Goal: Transaction & Acquisition: Obtain resource

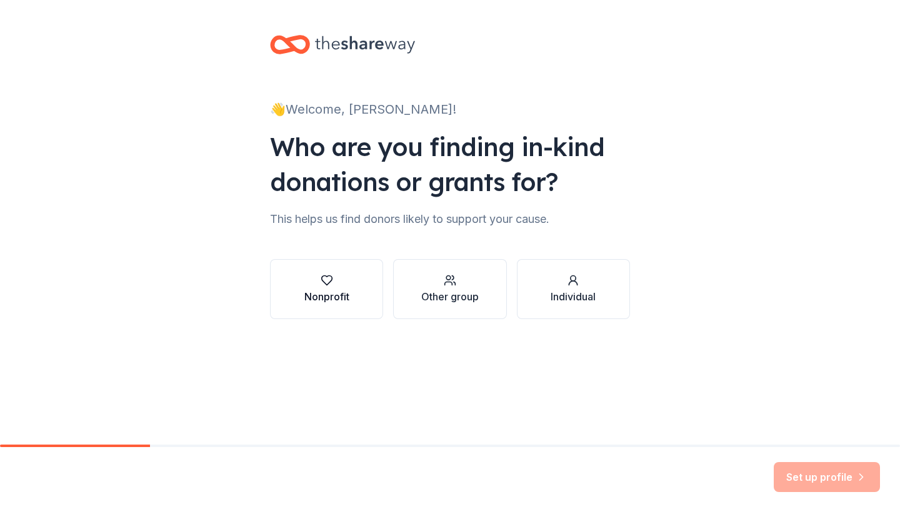
click at [322, 284] on icon "button" at bounding box center [327, 280] width 12 height 12
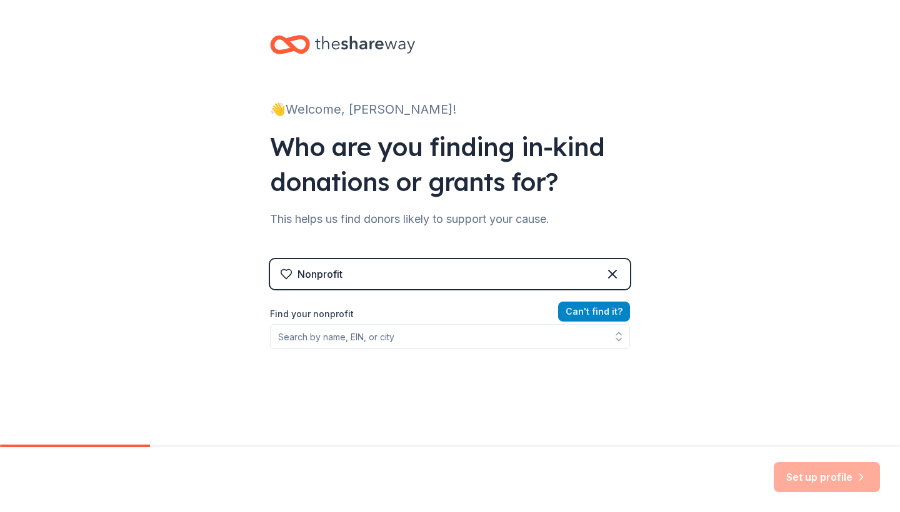
click at [594, 321] on button "Can ' t find it?" at bounding box center [594, 312] width 72 height 20
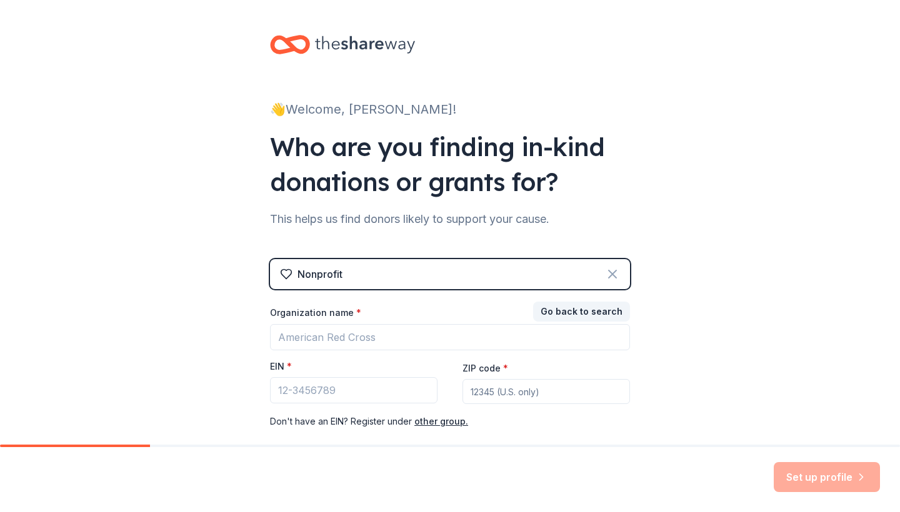
click at [612, 271] on icon at bounding box center [612, 274] width 15 height 15
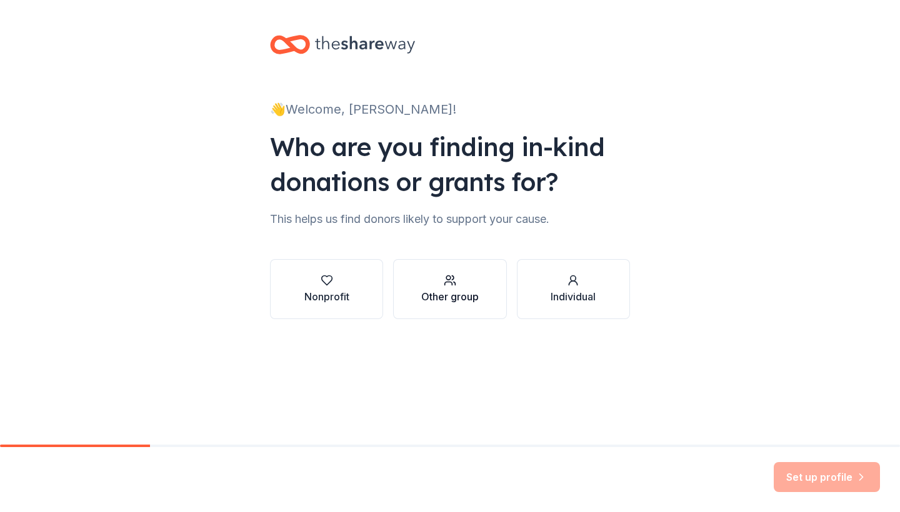
click at [426, 301] on div "Other group" at bounding box center [449, 296] width 57 height 15
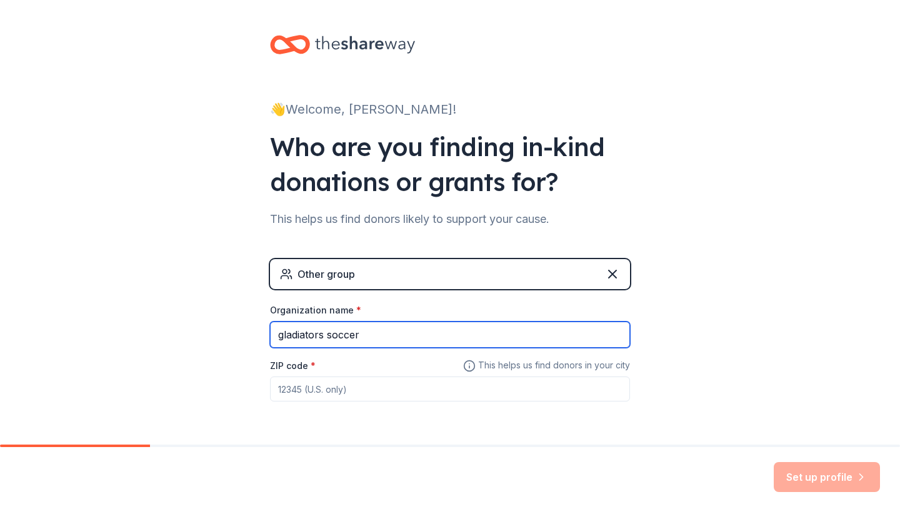
type input "gladiators soccer"
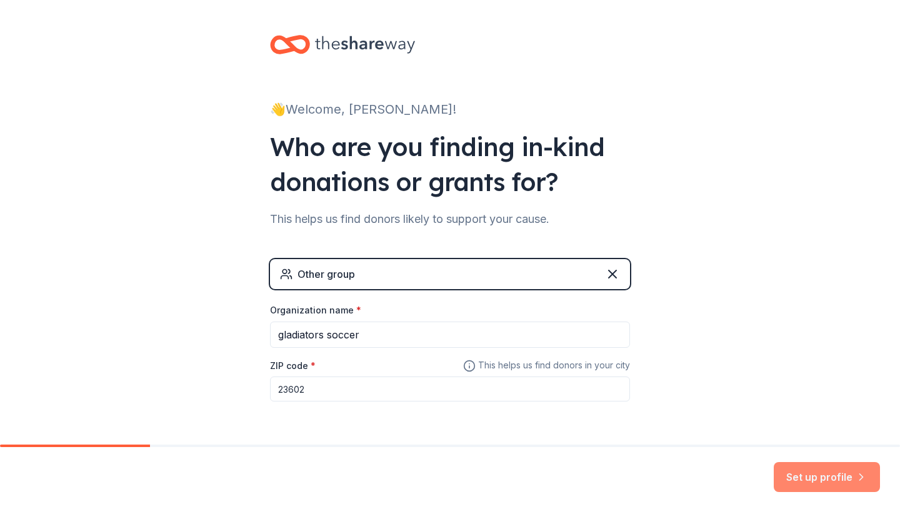
type input "23602"
click at [806, 466] on button "Set up profile" at bounding box center [827, 477] width 106 height 30
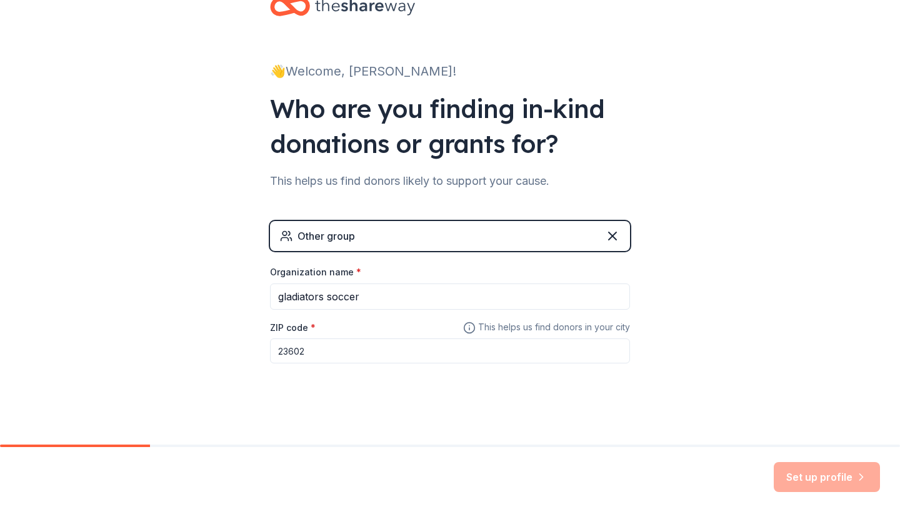
scroll to position [49, 0]
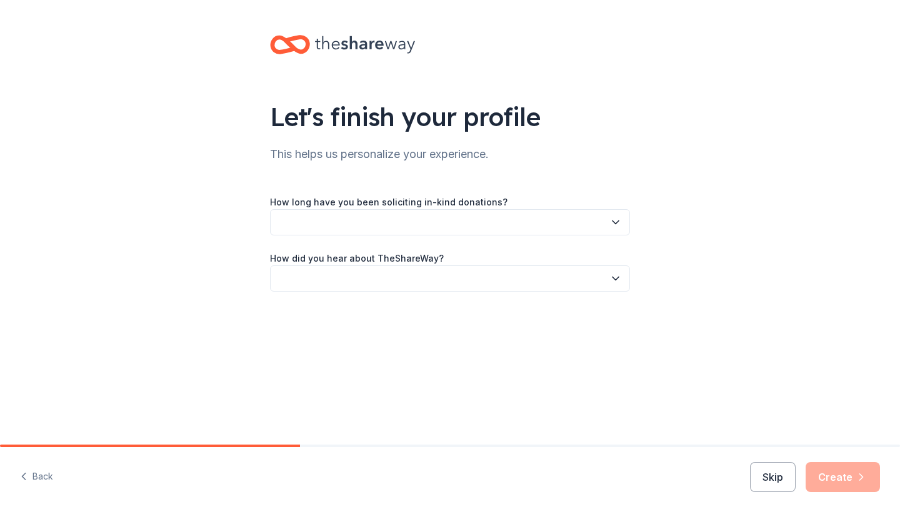
click at [600, 227] on button "button" at bounding box center [450, 222] width 360 height 26
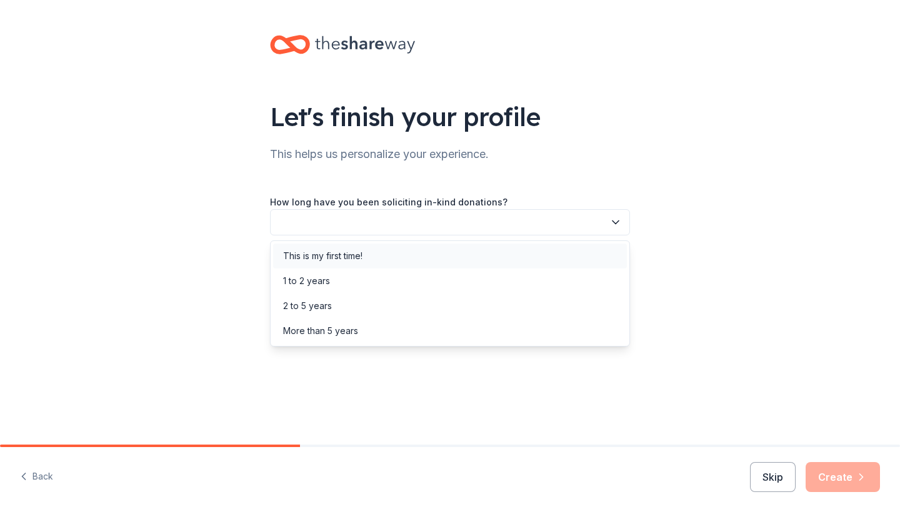
click at [567, 257] on div "This is my first time!" at bounding box center [450, 256] width 354 height 25
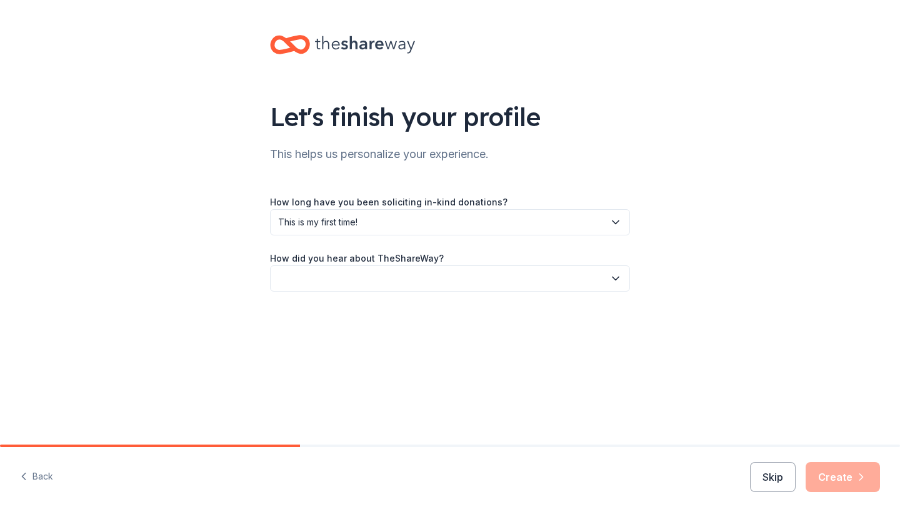
click at [546, 282] on button "button" at bounding box center [450, 279] width 360 height 26
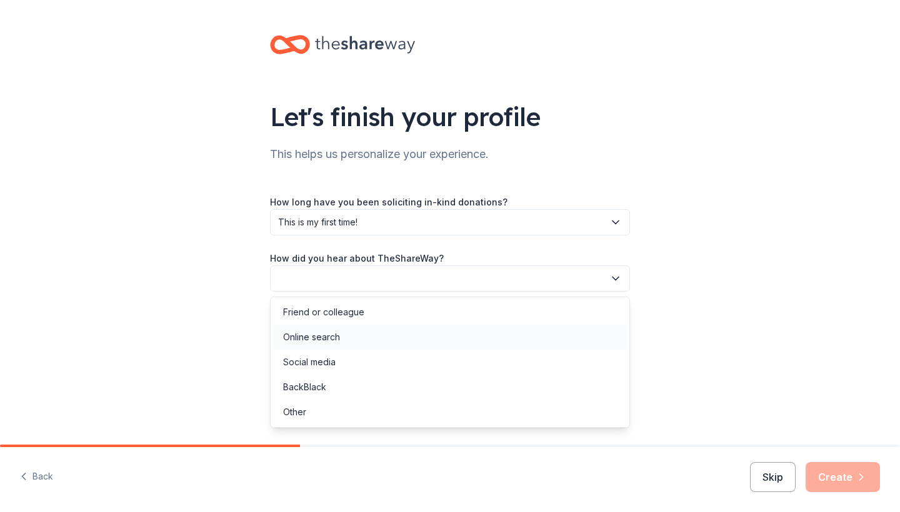
click at [521, 341] on div "Online search" at bounding box center [450, 337] width 354 height 25
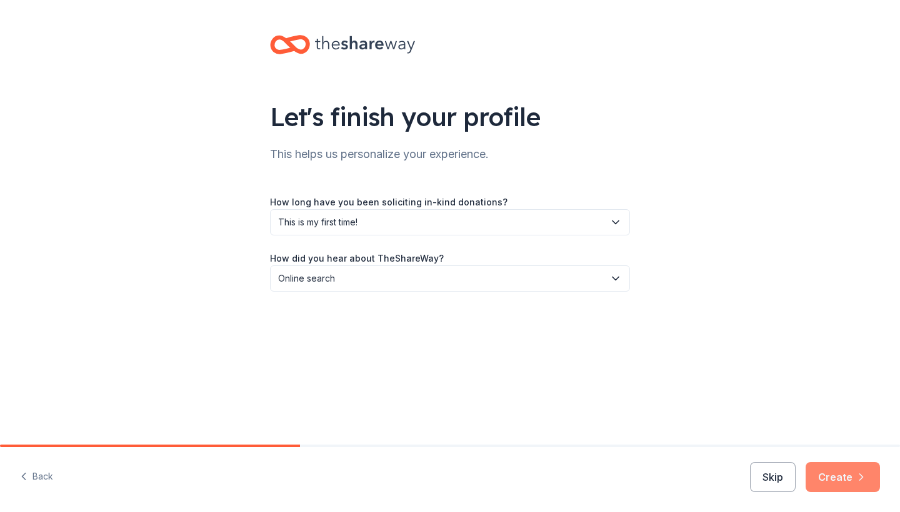
click at [830, 483] on button "Create" at bounding box center [843, 477] width 74 height 30
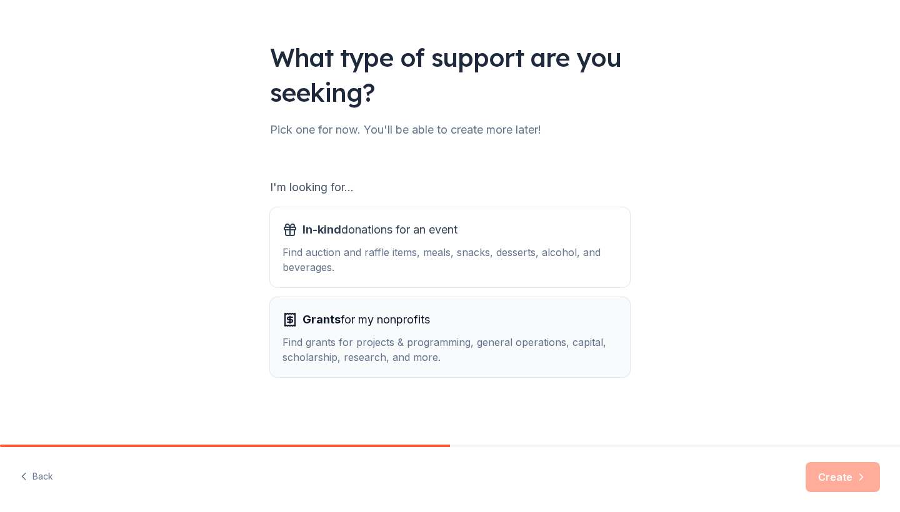
scroll to position [59, 0]
click at [473, 343] on div "Find grants for projects & programming, general operations, capital, scholarshi…" at bounding box center [449, 350] width 335 height 30
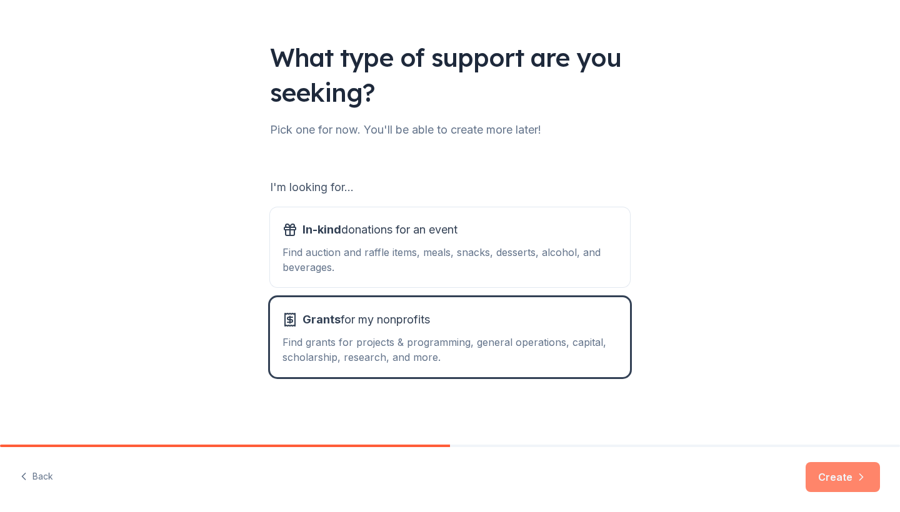
click at [843, 474] on button "Create" at bounding box center [843, 477] width 74 height 30
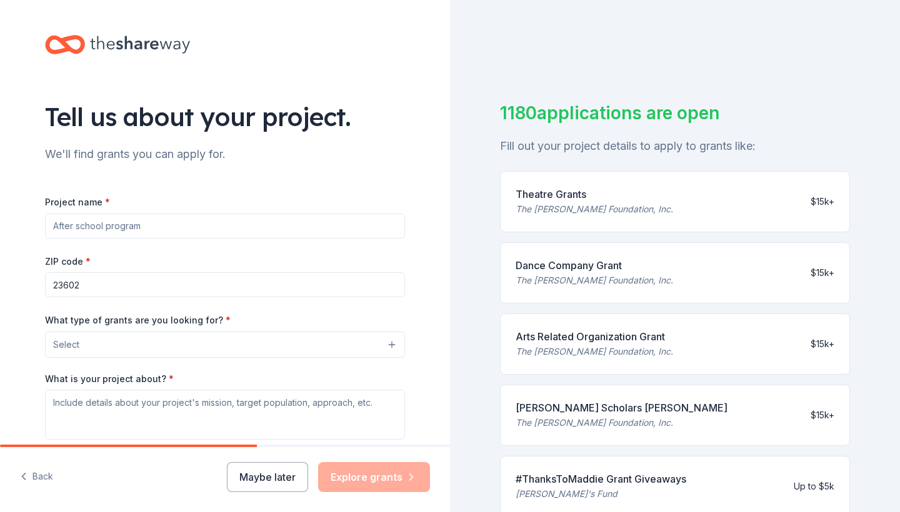
click at [181, 341] on button "Select" at bounding box center [225, 345] width 360 height 26
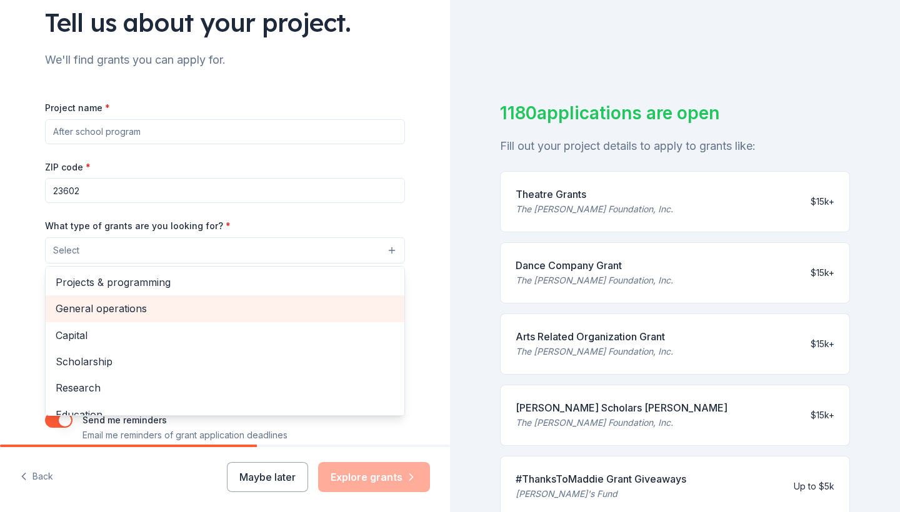
click at [153, 307] on span "General operations" at bounding box center [225, 309] width 339 height 16
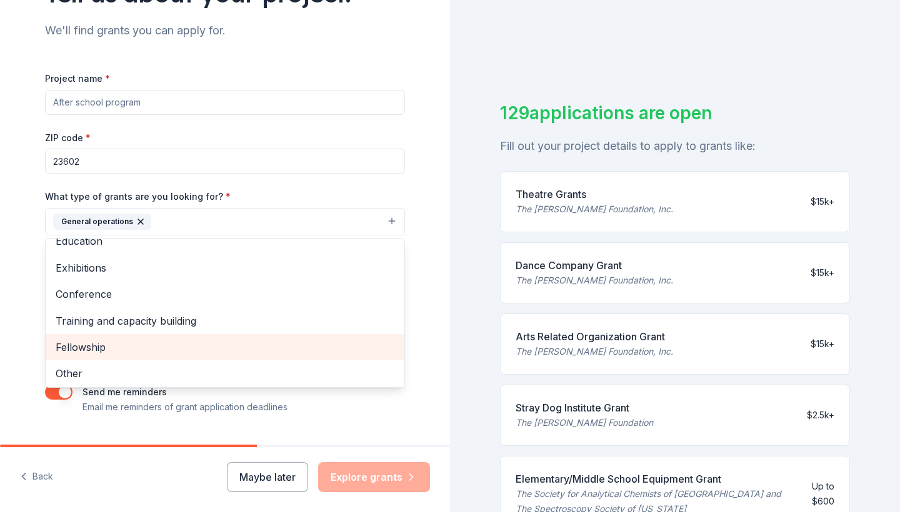
scroll to position [124, 0]
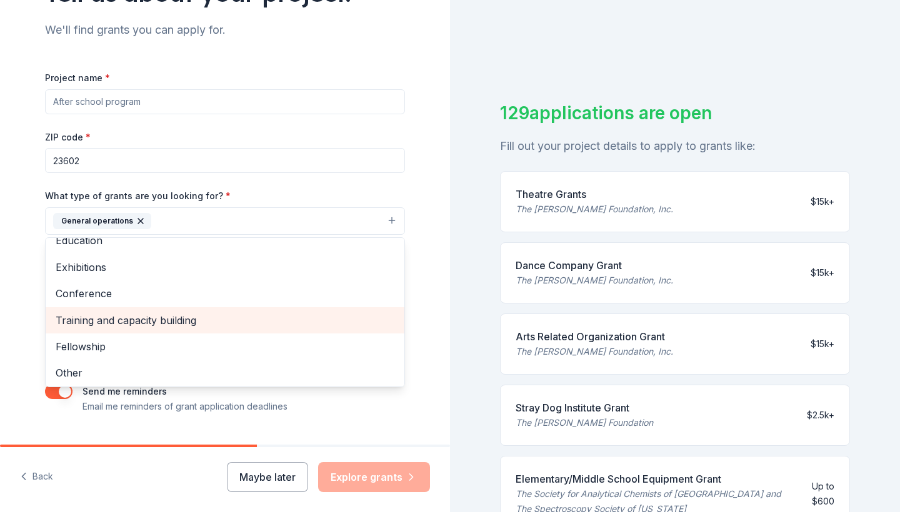
click at [184, 316] on span "Training and capacity building" at bounding box center [225, 320] width 339 height 16
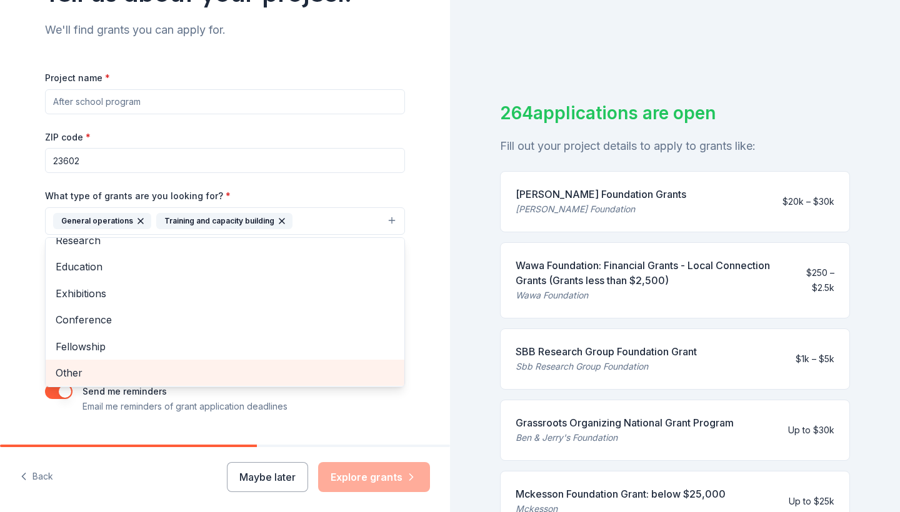
click at [67, 367] on span "Other" at bounding box center [225, 373] width 339 height 16
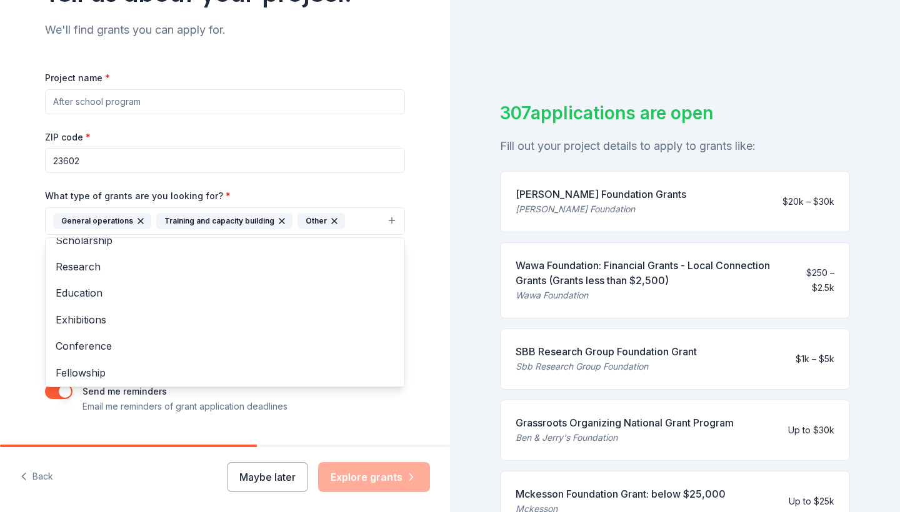
click at [0, 275] on div "Tell us about your project. We'll find grants you can apply for. Project name *…" at bounding box center [225, 175] width 450 height 599
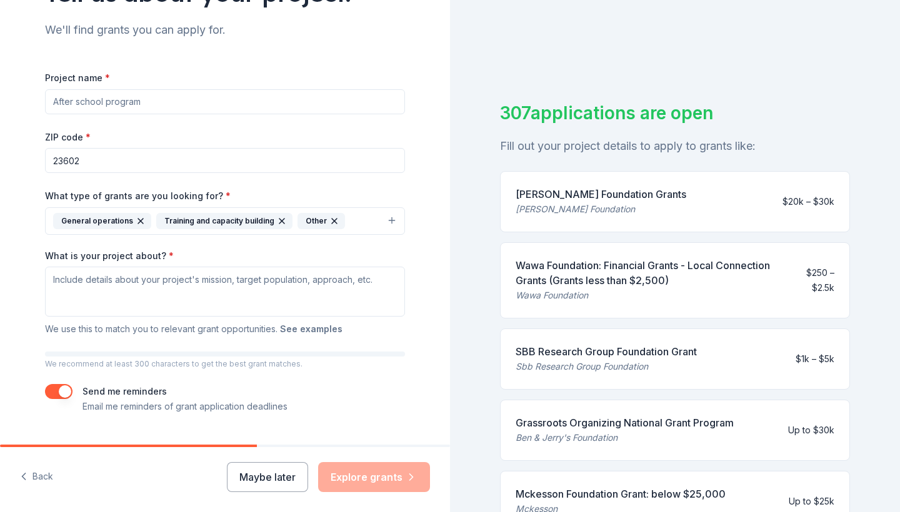
click at [314, 327] on button "See examples" at bounding box center [311, 329] width 62 height 15
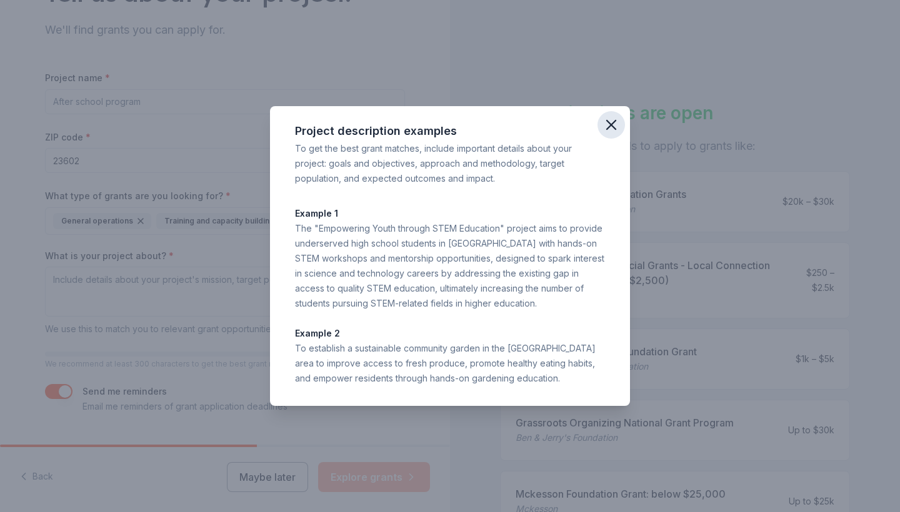
click at [611, 121] on icon "button" at bounding box center [610, 124] width 17 height 17
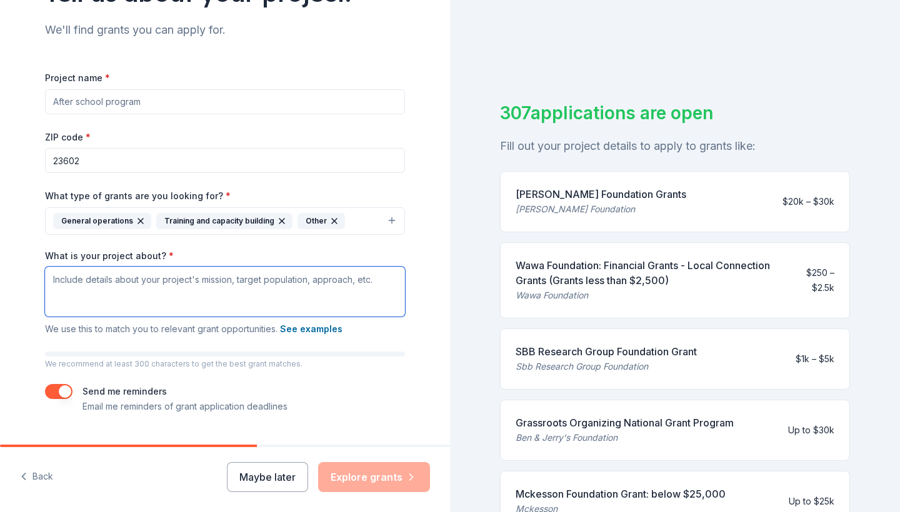
drag, startPoint x: 52, startPoint y: 284, endPoint x: 335, endPoint y: 286, distance: 282.5
click at [337, 286] on textarea "What is your project about? *" at bounding box center [225, 292] width 360 height 50
click at [177, 284] on textarea "What is your project about? *" at bounding box center [225, 292] width 360 height 50
paste textarea "5. Loremipsu Dolorsi Ame Consectetu adi e seddoeius tempo incidi utla etdol ma …"
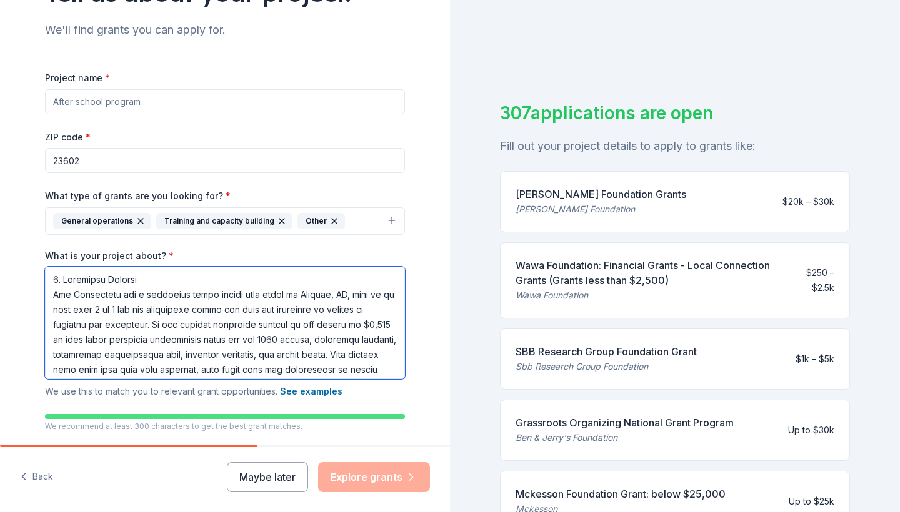
scroll to position [994, 0]
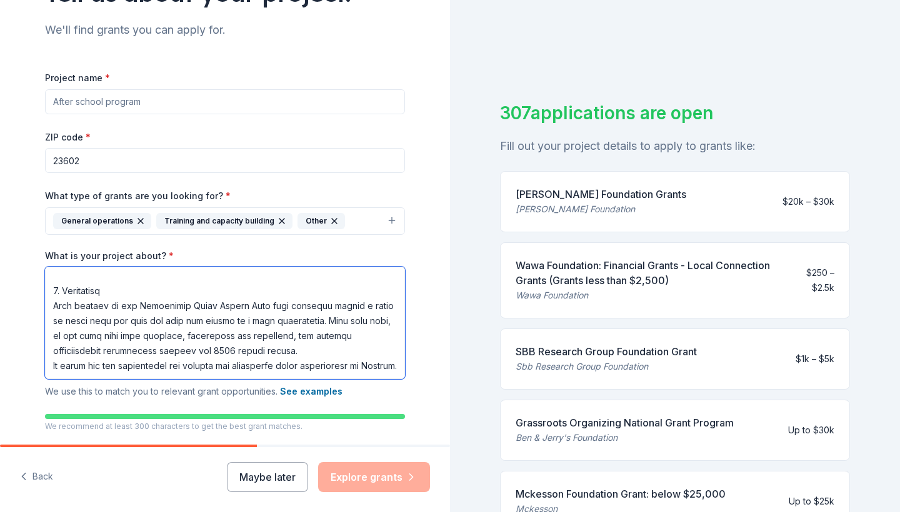
type textarea "5. Loremipsu Dolorsi Ame Consectetu adi e seddoeius tempo incidi utla etdol ma …"
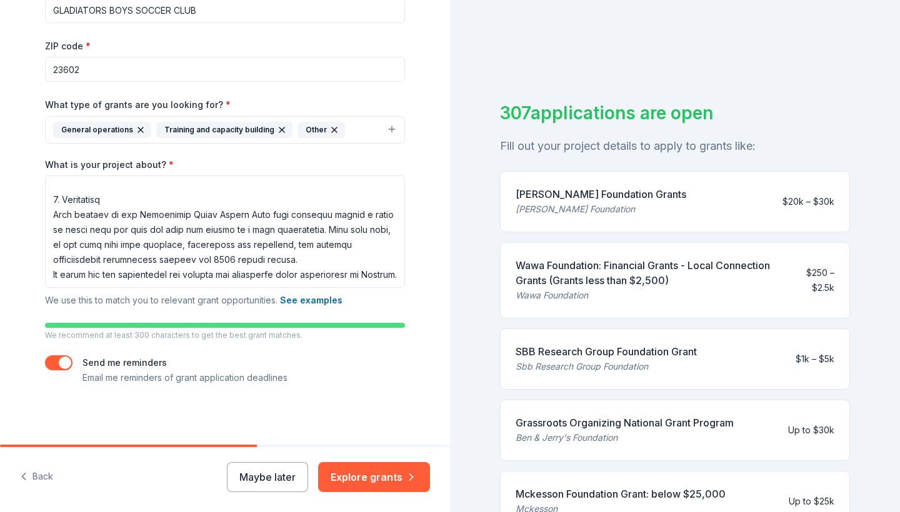
scroll to position [215, 0]
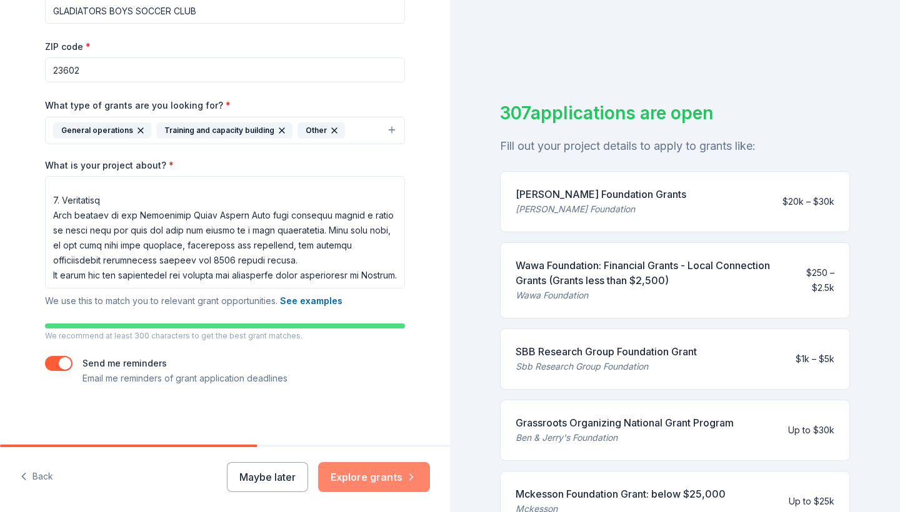
type input "GLADIATORS BOYS SOCCER CLUB"
click at [361, 474] on button "Explore grants" at bounding box center [374, 477] width 112 height 30
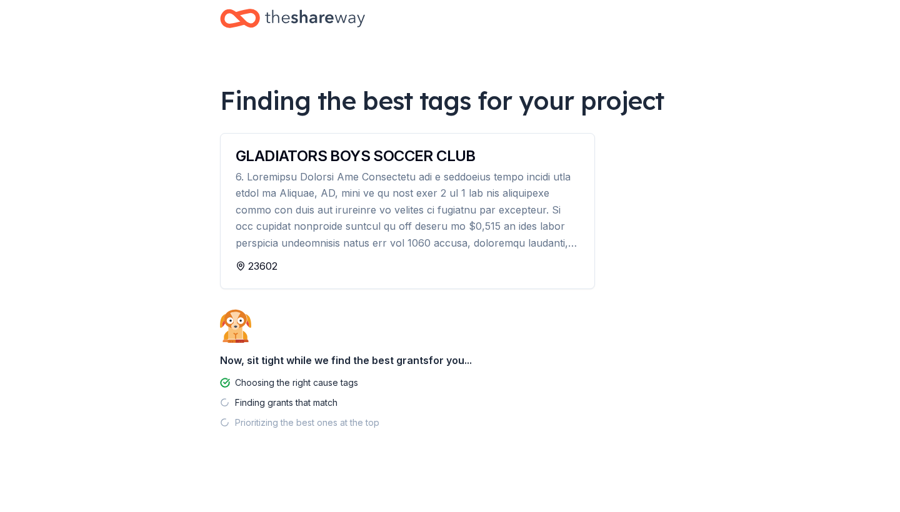
scroll to position [21, 0]
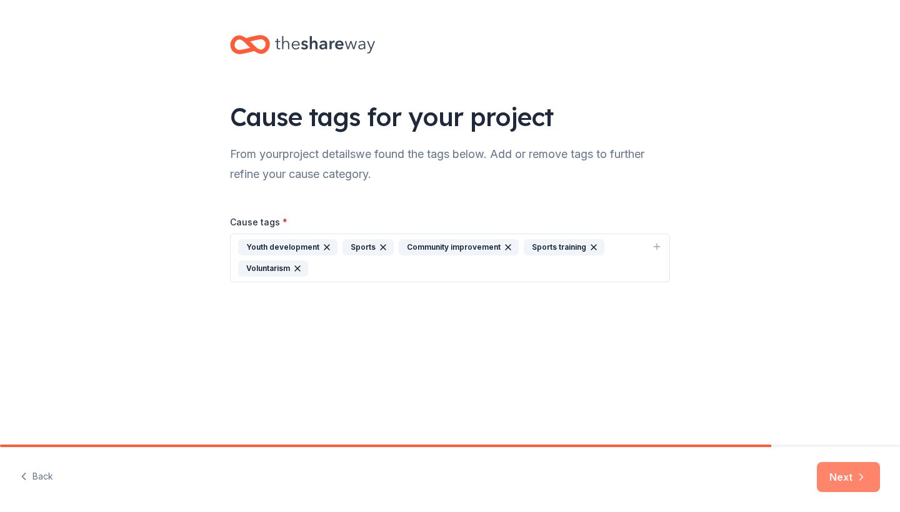
click at [851, 469] on button "Next" at bounding box center [848, 477] width 63 height 30
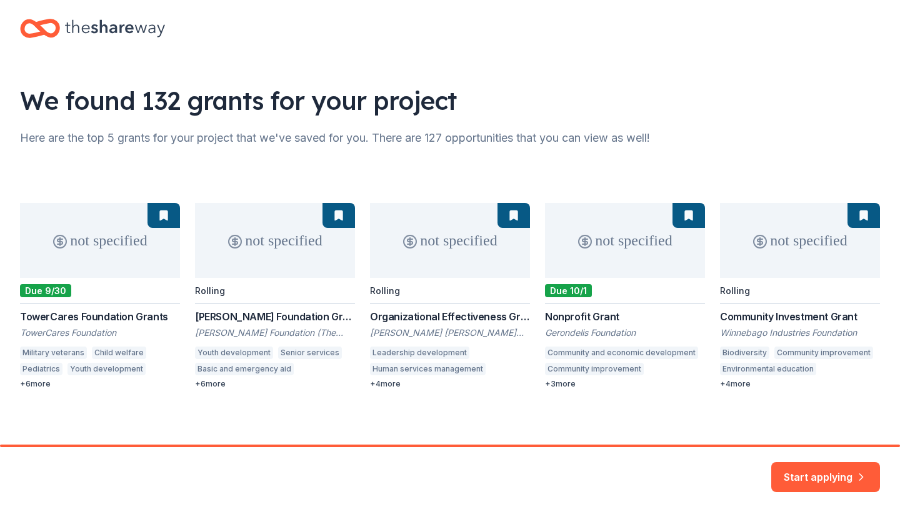
scroll to position [16, 0]
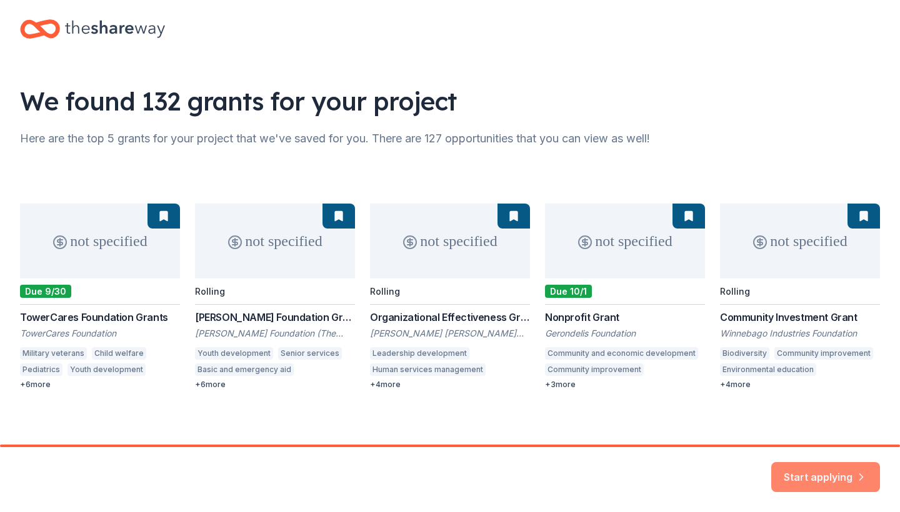
click at [824, 461] on button "Start applying" at bounding box center [825, 474] width 109 height 30
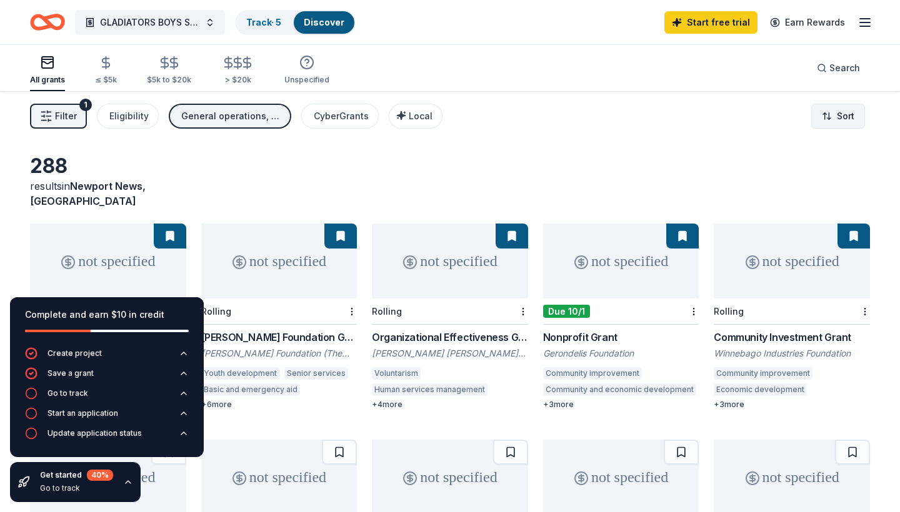
click at [841, 123] on html "GLADIATORS BOYS SOCCER CLUB Track · 5 Discover Start free trial Earn Rewards Al…" at bounding box center [450, 256] width 900 height 512
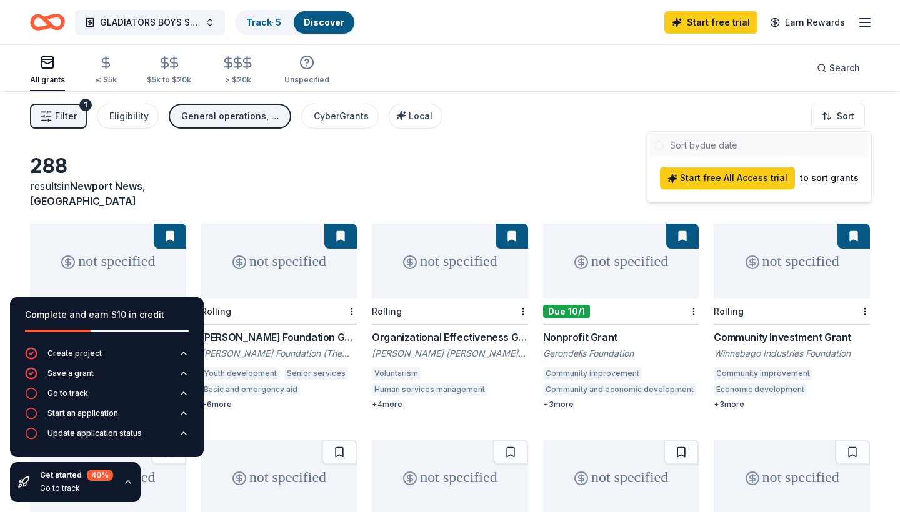
click at [252, 167] on html "GLADIATORS BOYS SOCCER CLUB Track · 5 Discover Start free trial Earn Rewards Al…" at bounding box center [450, 256] width 900 height 512
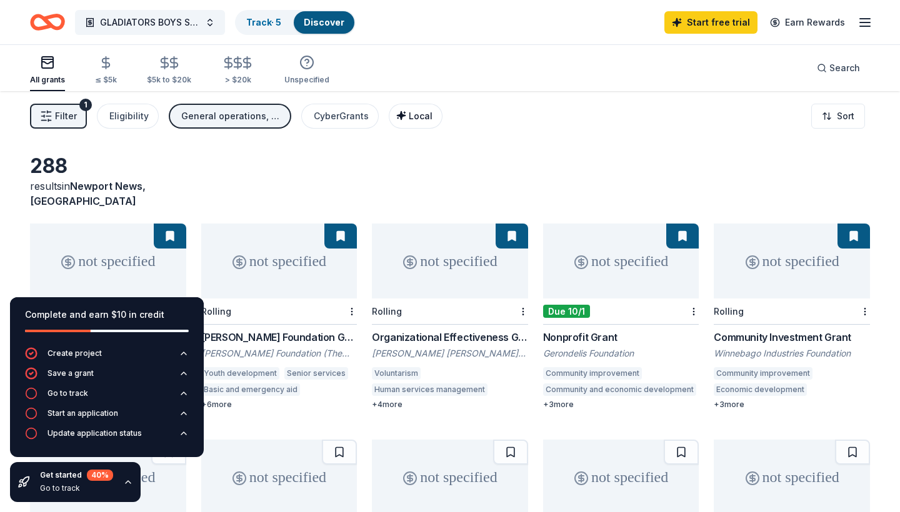
click at [399, 118] on icon "button" at bounding box center [401, 116] width 10 height 10
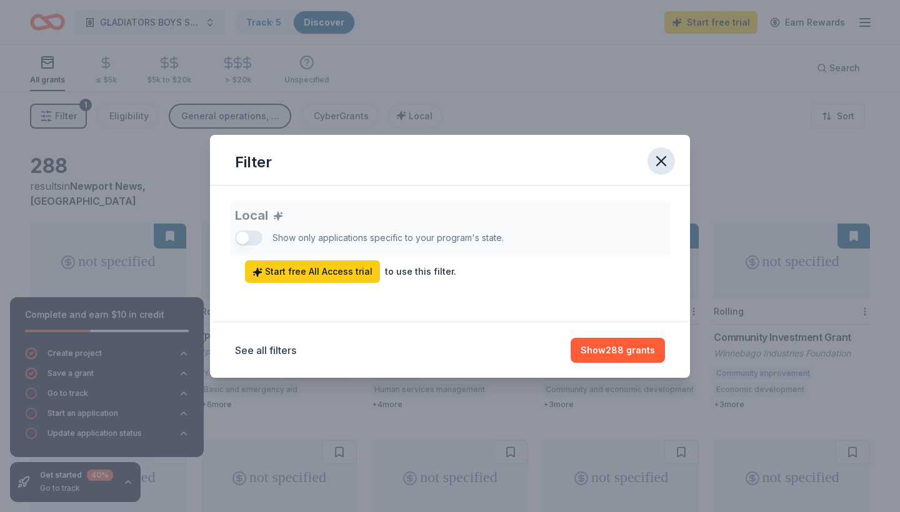
click at [661, 158] on icon "button" at bounding box center [660, 160] width 17 height 17
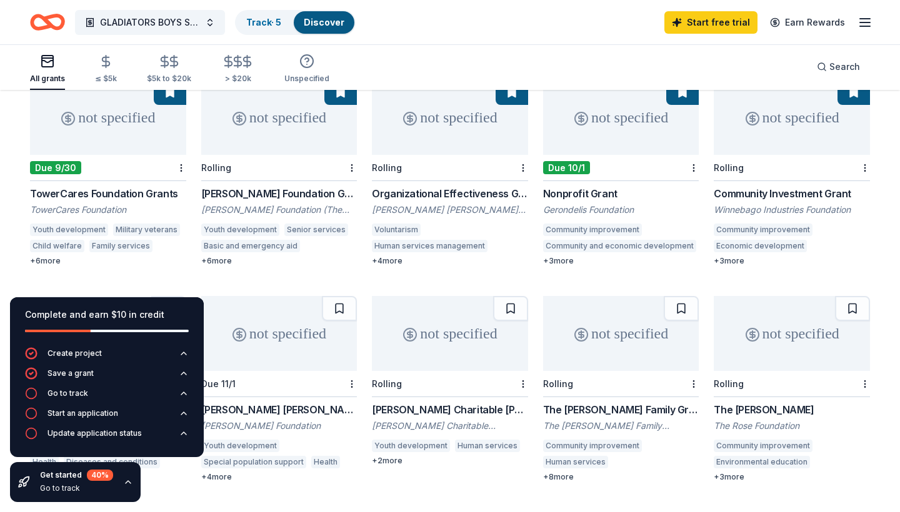
scroll to position [213, 0]
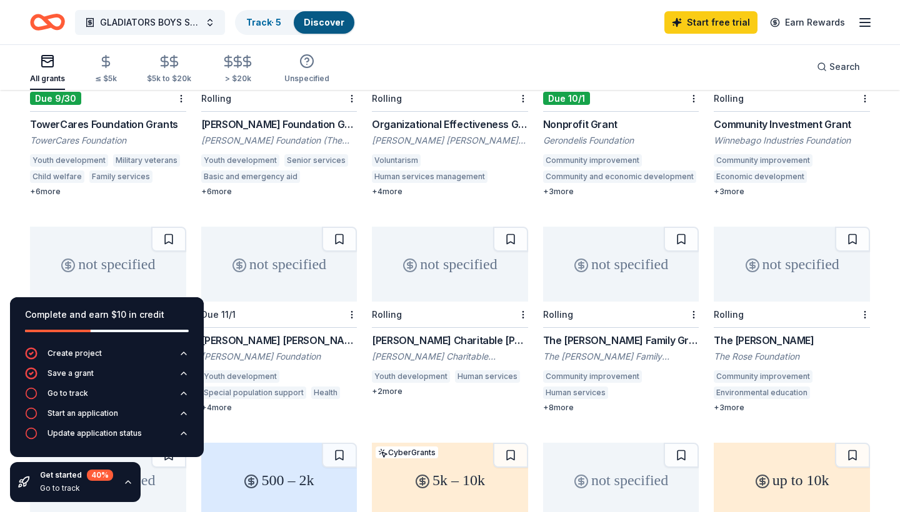
click at [54, 187] on div "+ 6 more" at bounding box center [108, 192] width 156 height 10
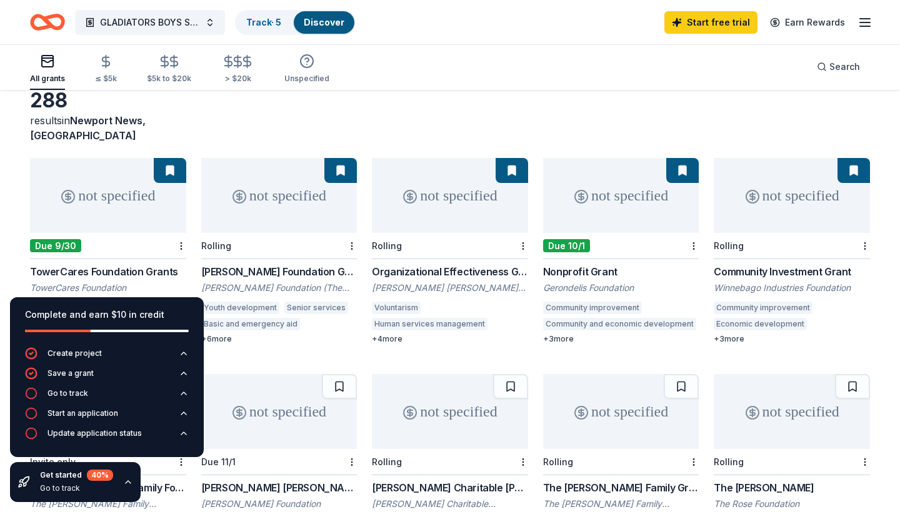
scroll to position [87, 0]
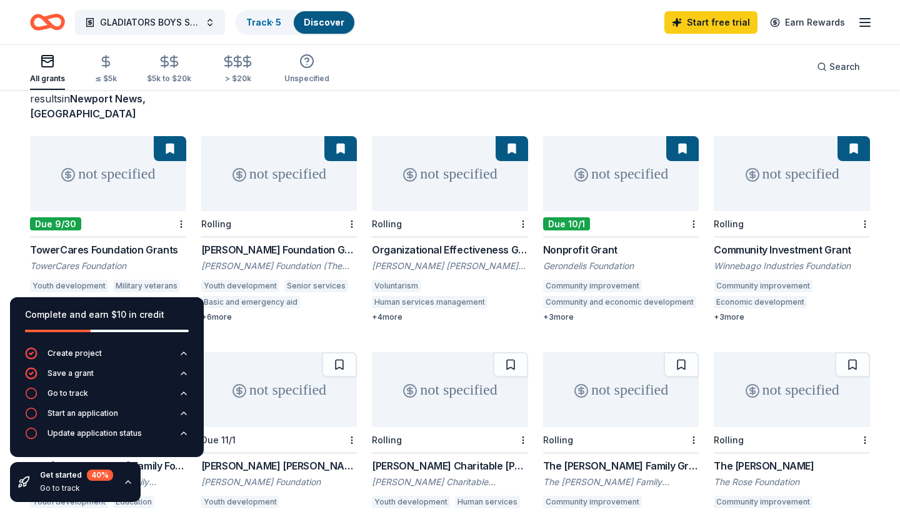
click at [295, 242] on div "[PERSON_NAME] Foundation Grant" at bounding box center [279, 249] width 156 height 15
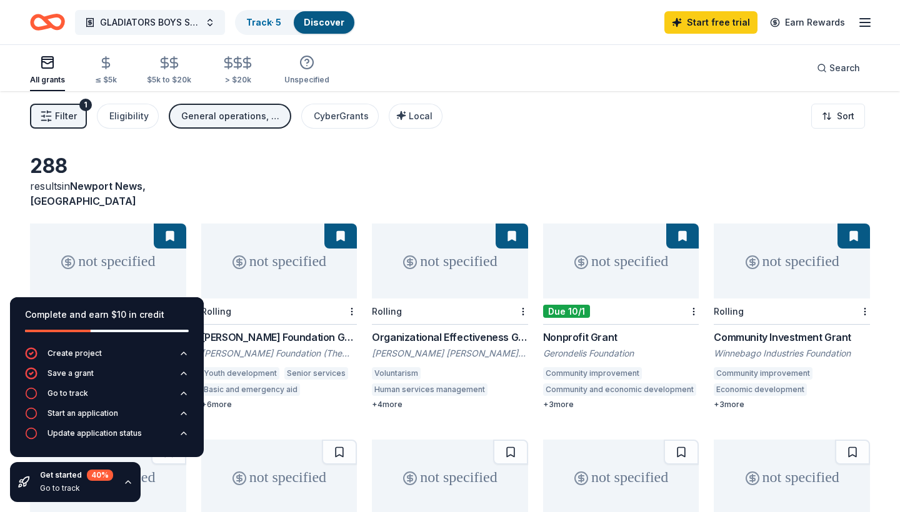
scroll to position [0, 0]
click at [66, 113] on span "Filter" at bounding box center [66, 116] width 22 height 15
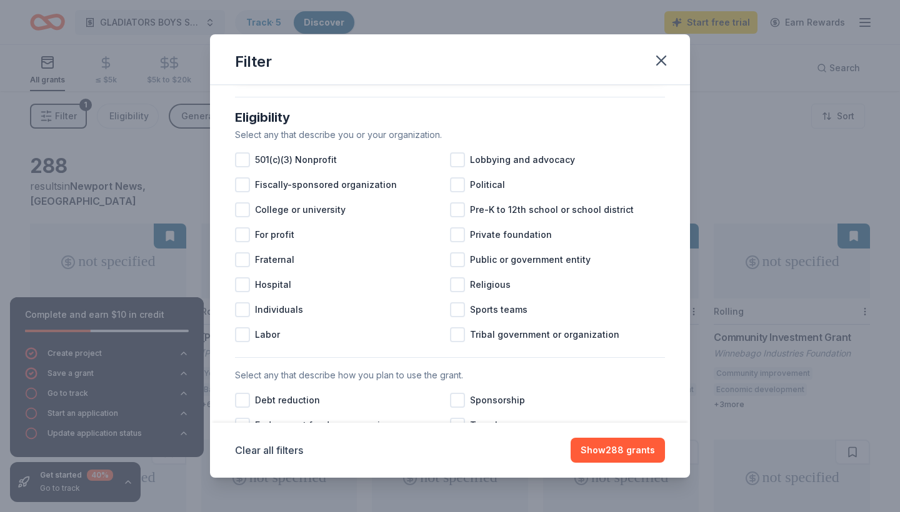
scroll to position [114, 0]
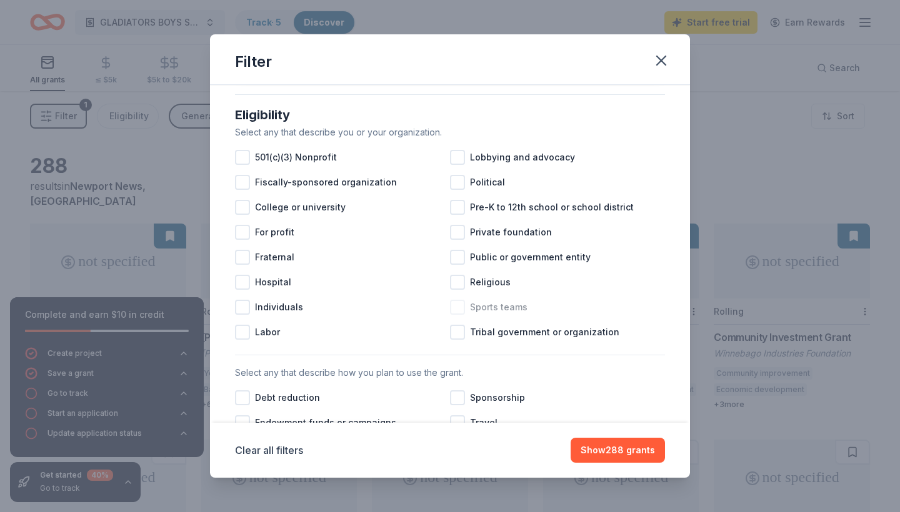
click at [457, 311] on div at bounding box center [457, 307] width 15 height 15
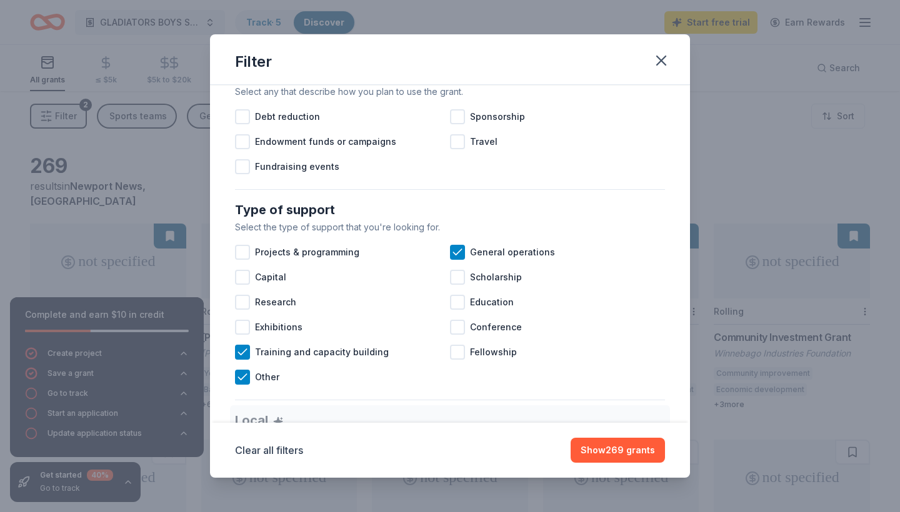
scroll to position [396, 0]
click at [602, 447] on button "Show 269 grants" at bounding box center [618, 450] width 94 height 25
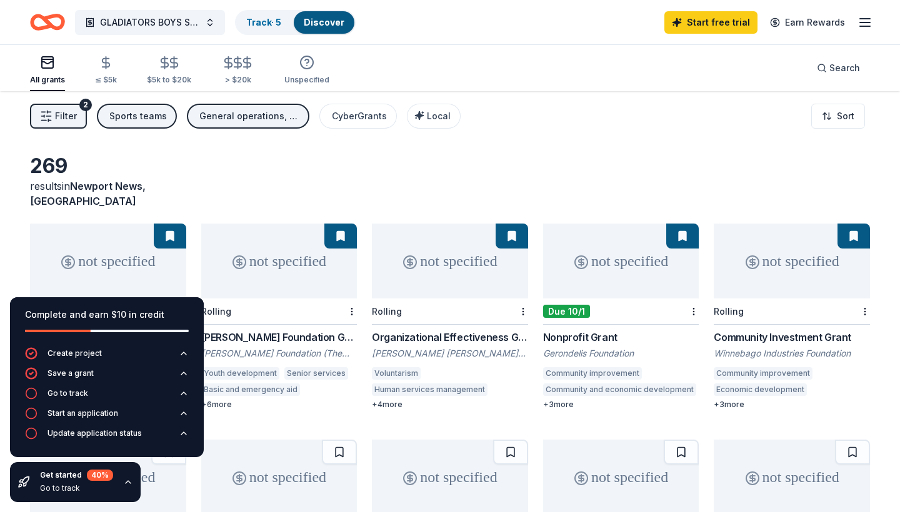
scroll to position [0, 0]
click at [72, 116] on span "Filter" at bounding box center [66, 116] width 22 height 15
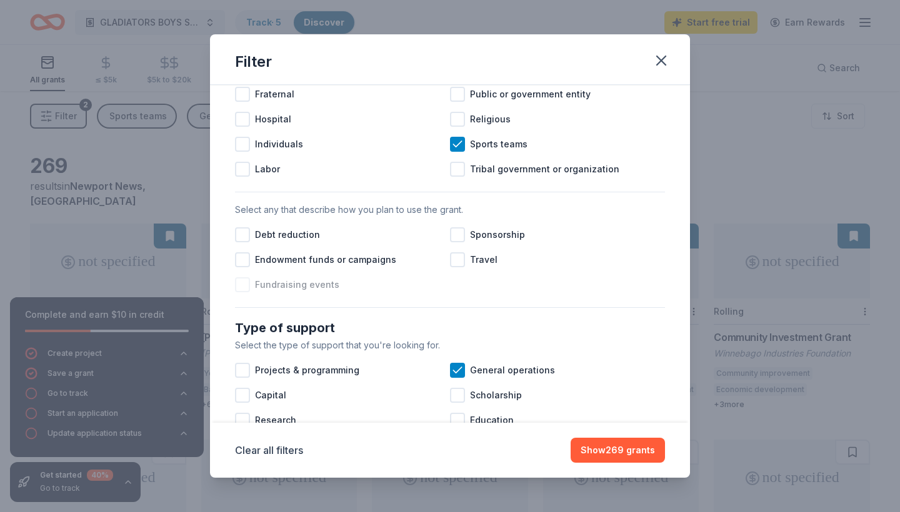
scroll to position [280, 0]
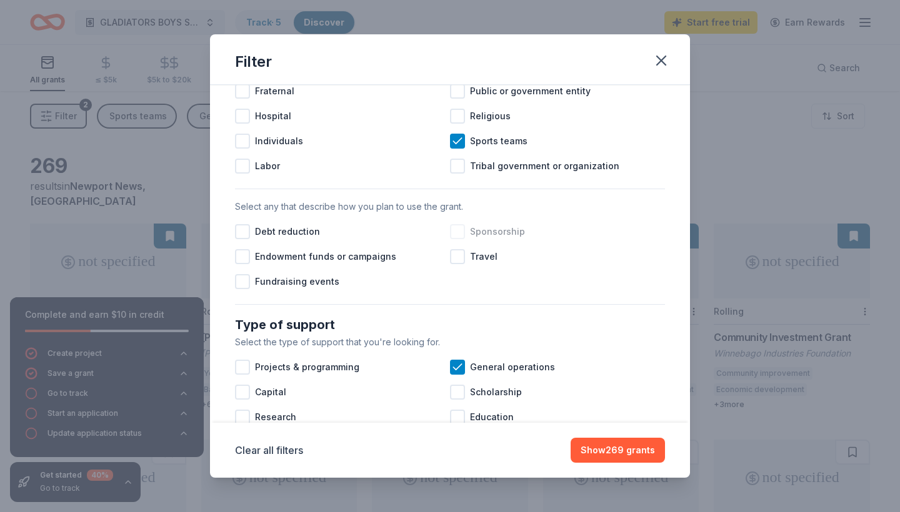
click at [462, 235] on div at bounding box center [457, 231] width 15 height 15
click at [455, 261] on div at bounding box center [457, 256] width 15 height 15
click at [243, 288] on div at bounding box center [242, 281] width 15 height 15
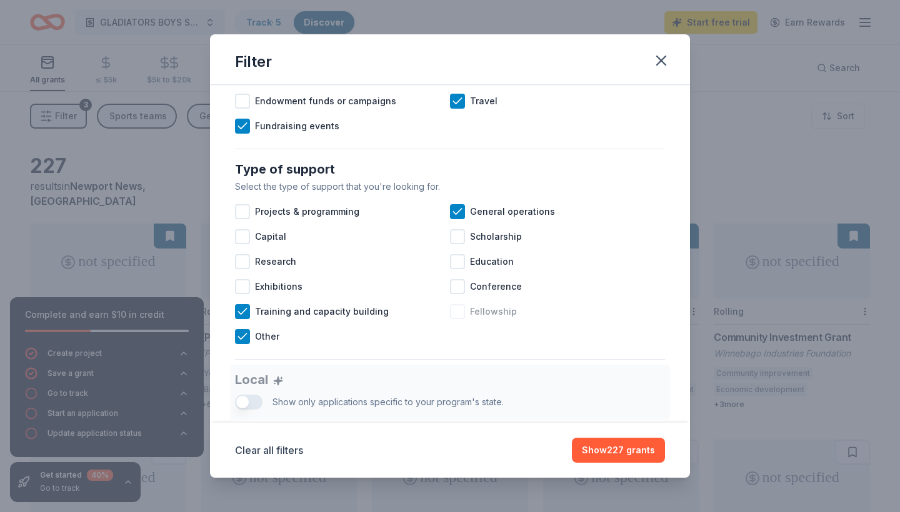
scroll to position [441, 0]
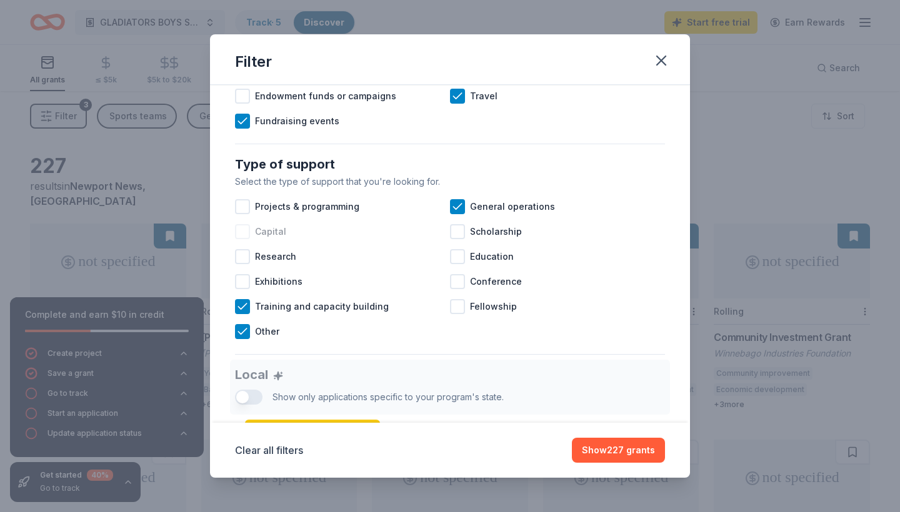
click at [246, 232] on div at bounding box center [242, 231] width 15 height 15
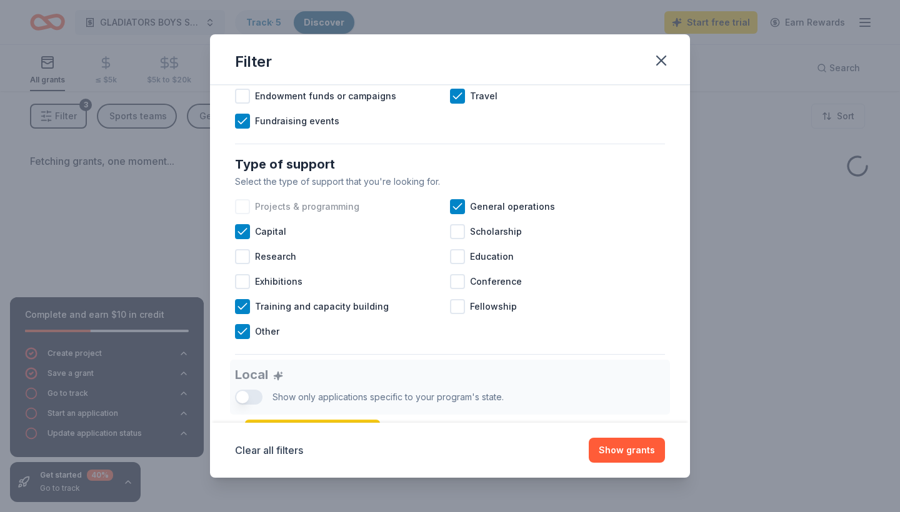
click at [252, 206] on div "Projects & programming" at bounding box center [342, 206] width 215 height 25
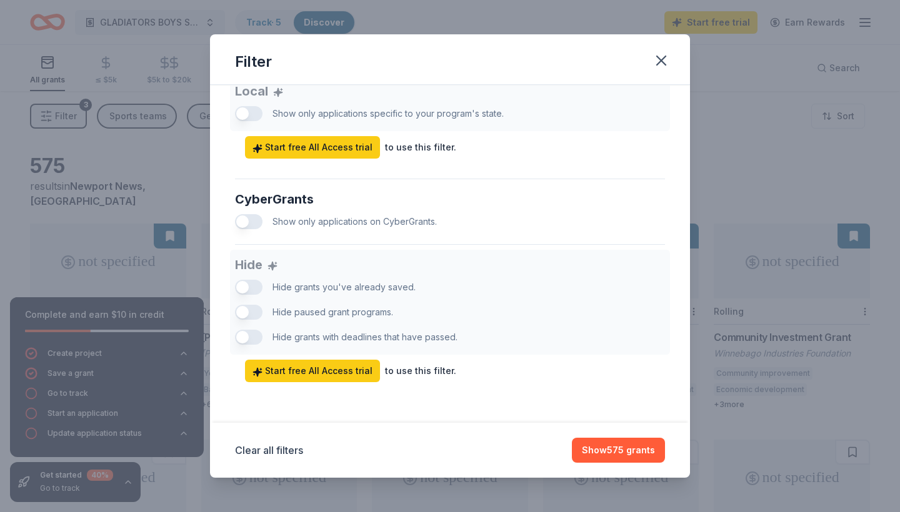
scroll to position [724, 0]
click at [603, 453] on button "Show 575 grants" at bounding box center [618, 450] width 93 height 25
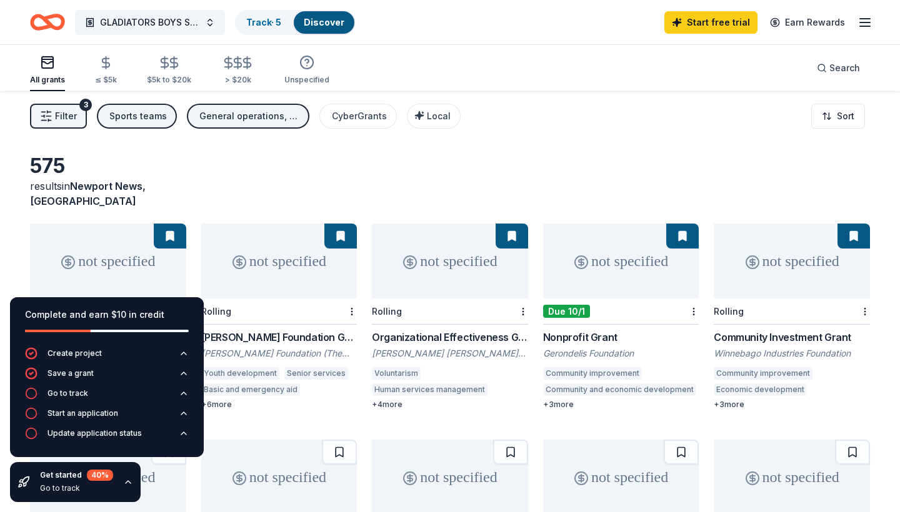
scroll to position [0, 0]
click at [829, 124] on html "GLADIATORS BOYS SOCCER CLUB Track · 5 Discover Start free trial Earn Rewards Al…" at bounding box center [450, 256] width 900 height 512
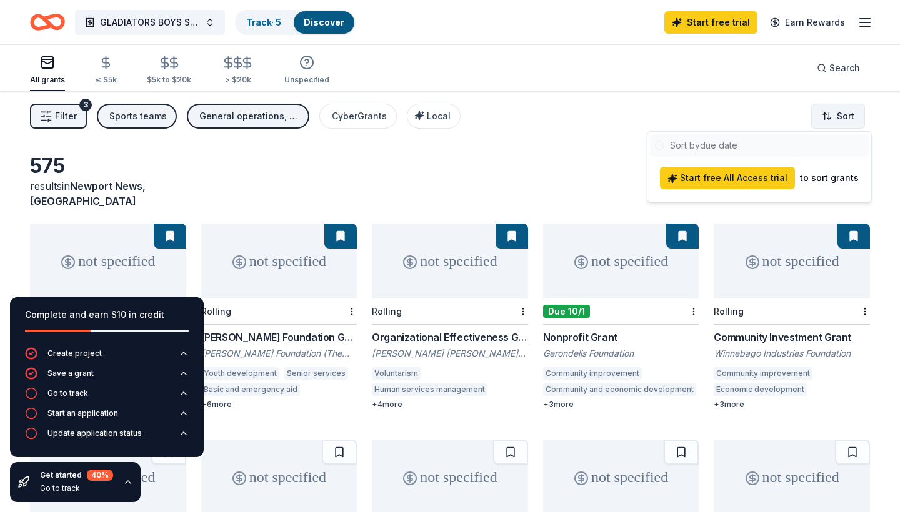
click at [829, 124] on html "GLADIATORS BOYS SOCCER CLUB Track · 5 Discover Start free trial Earn Rewards Al…" at bounding box center [450, 256] width 900 height 512
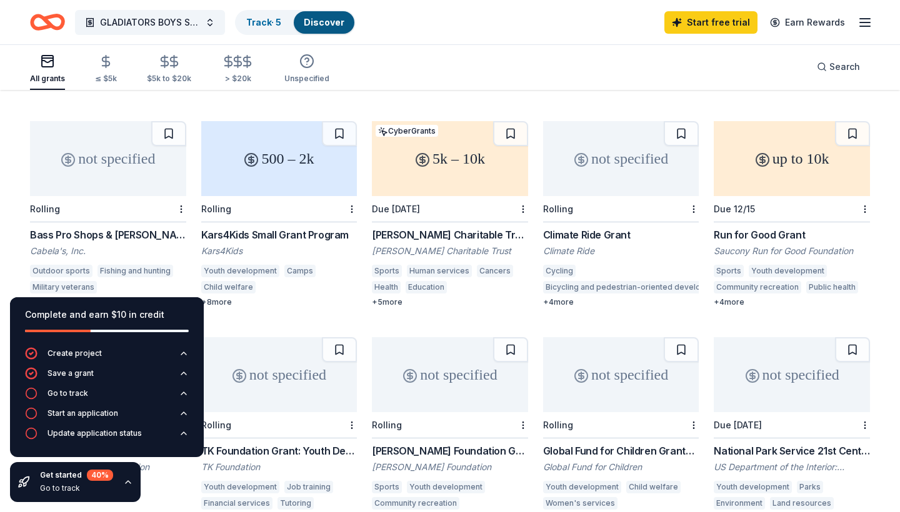
scroll to position [531, 0]
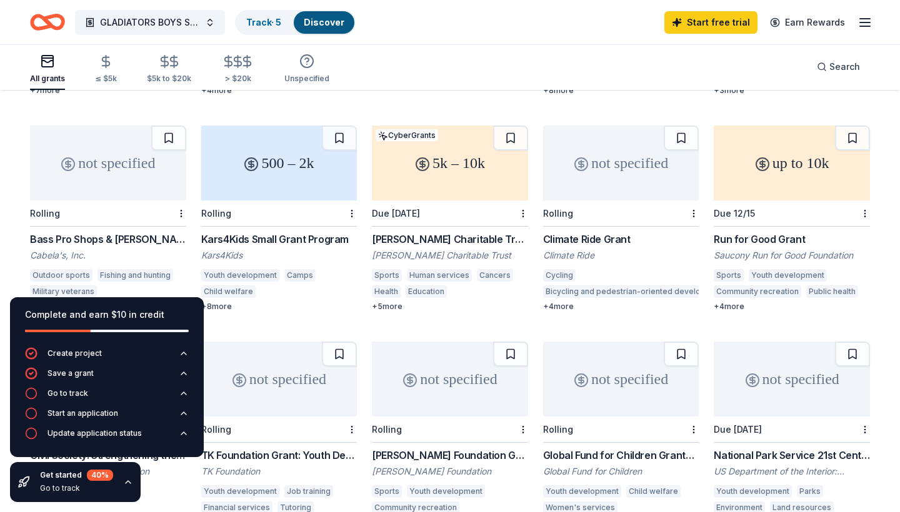
click at [277, 232] on div "Kars4Kids Small Grant Program" at bounding box center [279, 239] width 156 height 15
click at [409, 232] on div "[PERSON_NAME] Charitable Trust Grants" at bounding box center [450, 239] width 156 height 15
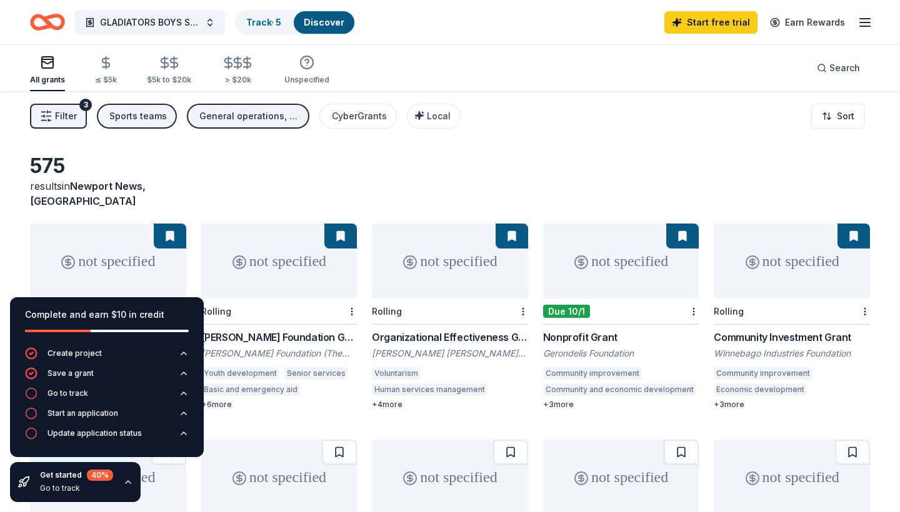
scroll to position [0, 0]
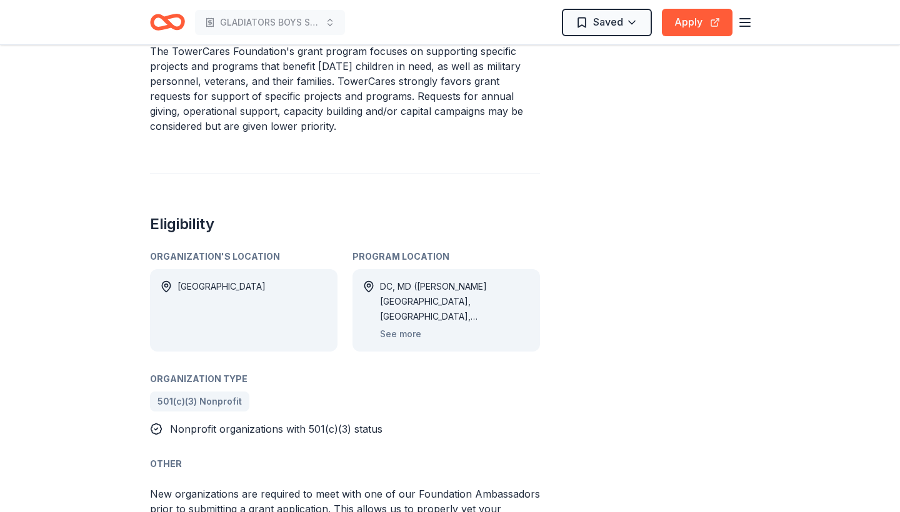
scroll to position [482, 0]
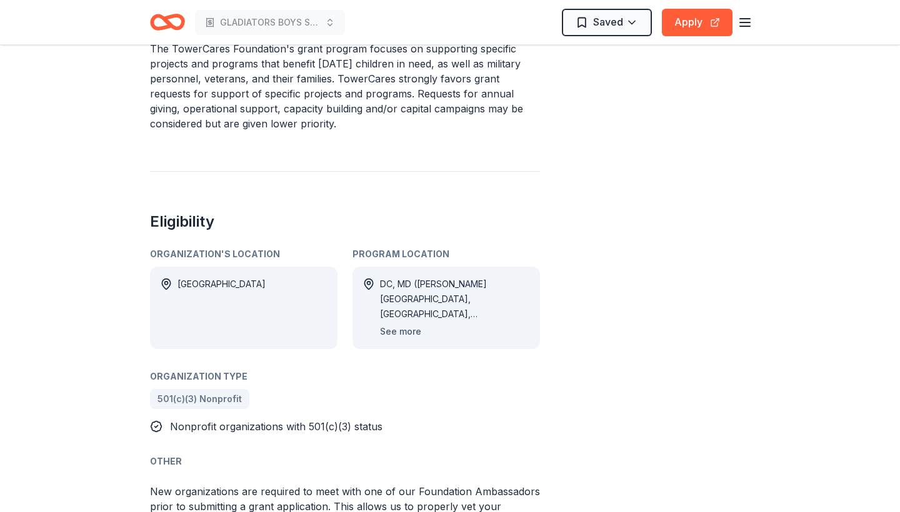
click at [401, 331] on button "See more" at bounding box center [400, 331] width 41 height 15
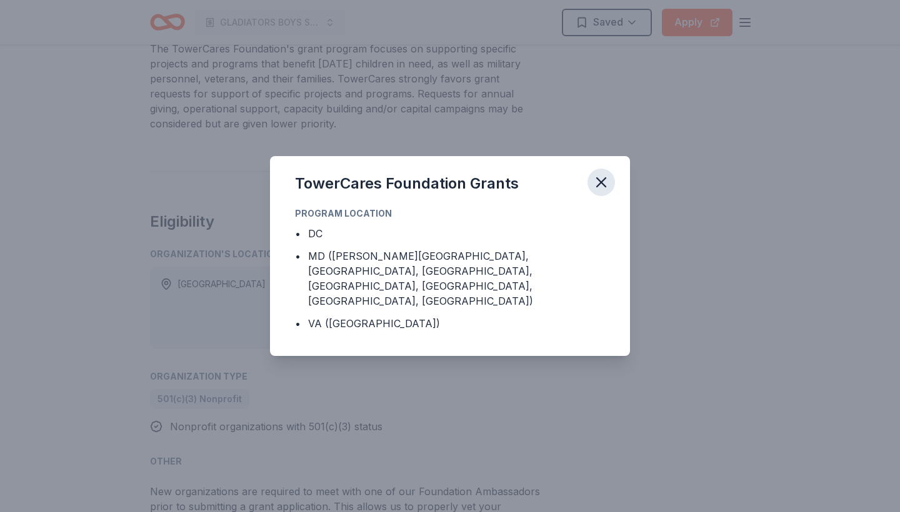
click at [604, 189] on icon "button" at bounding box center [600, 182] width 17 height 17
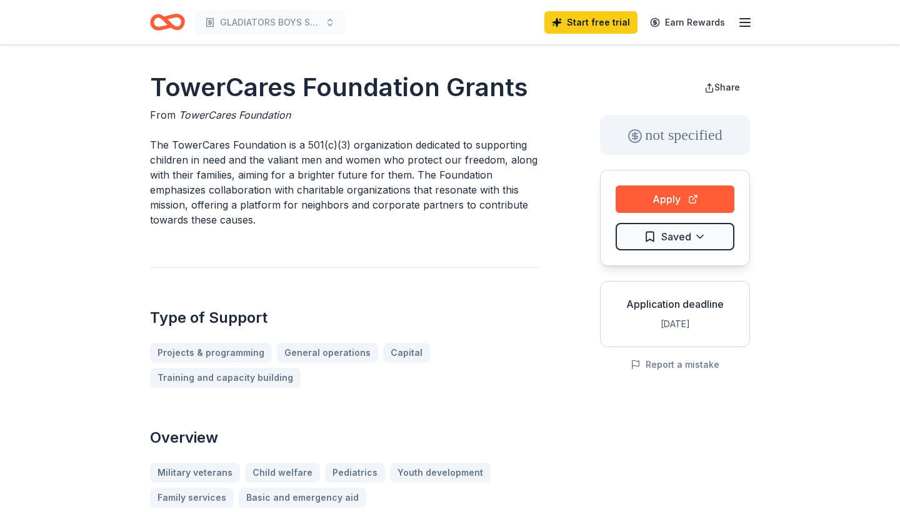
scroll to position [0, 0]
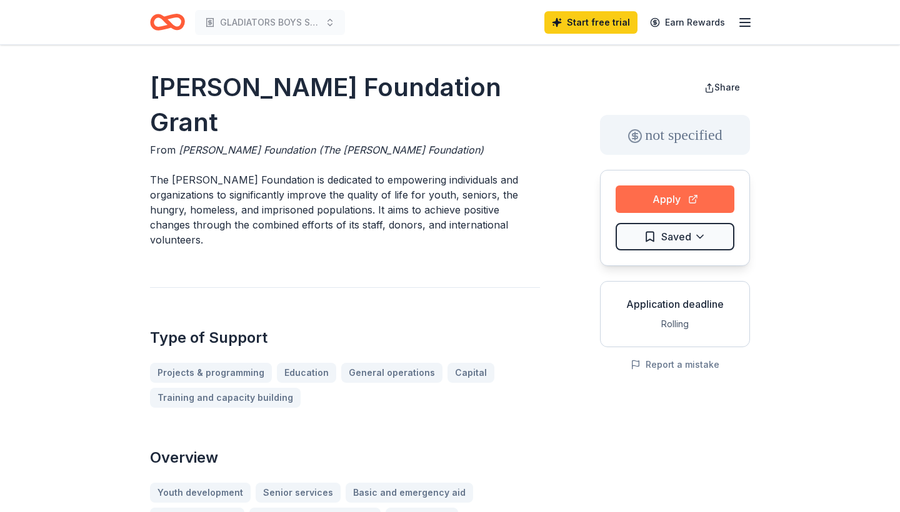
click at [697, 207] on button "Apply" at bounding box center [675, 199] width 119 height 27
